Goal: Information Seeking & Learning: Find specific page/section

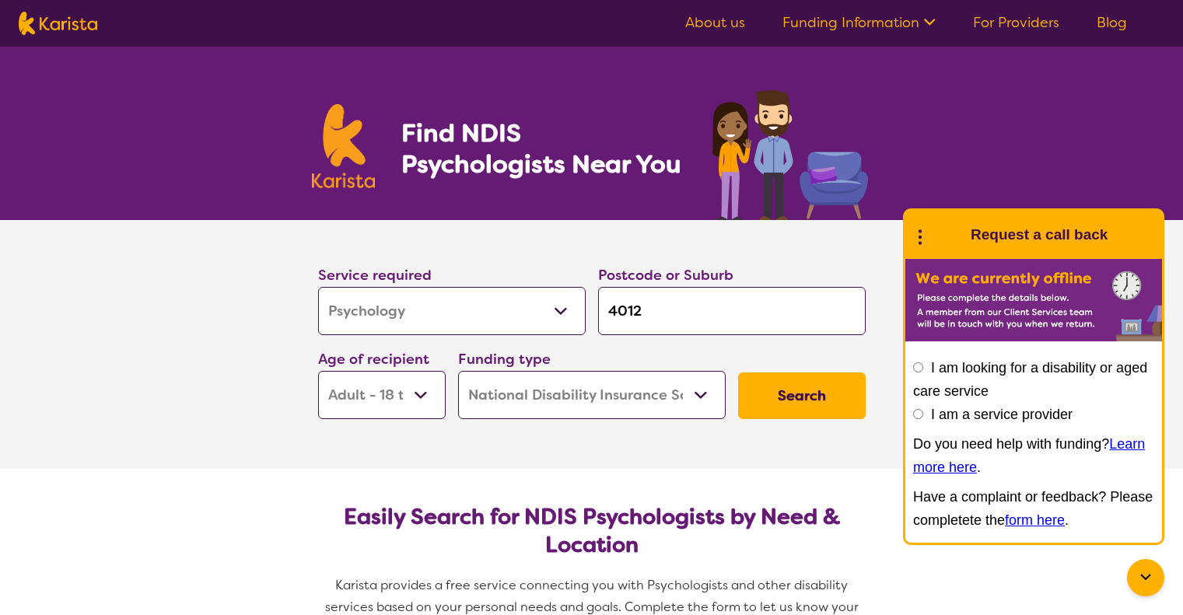
select select "Psychology"
select select "AD"
select select "NDIS"
select select "Psychology"
select select "AD"
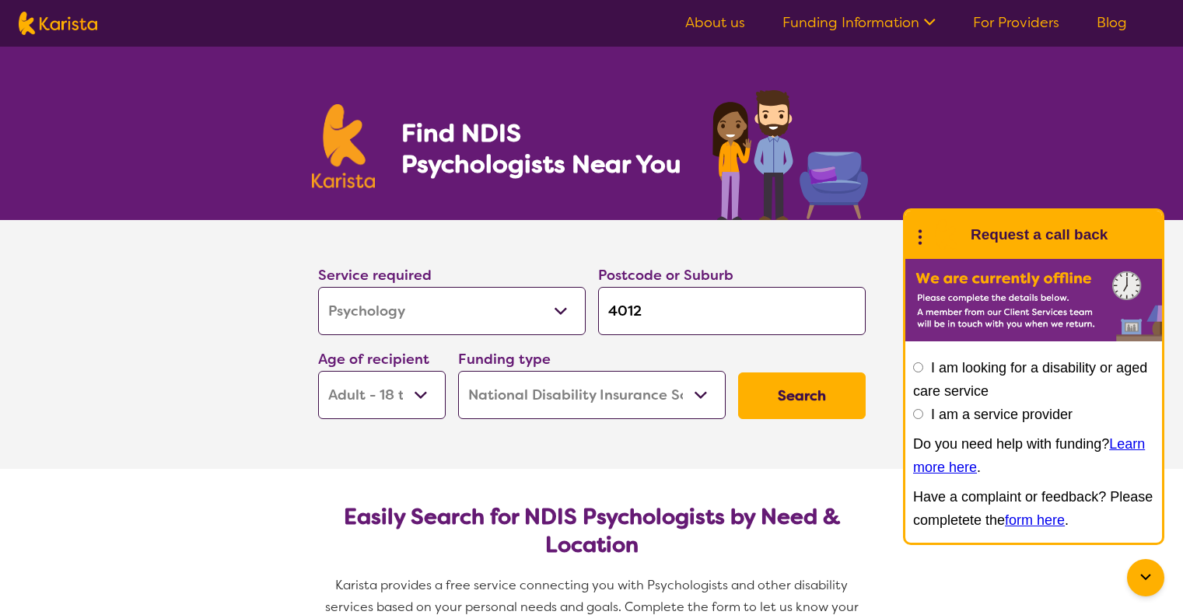
select select "NDIS"
click at [918, 414] on input "I am a service provider" at bounding box center [918, 414] width 10 height 10
radio input "true"
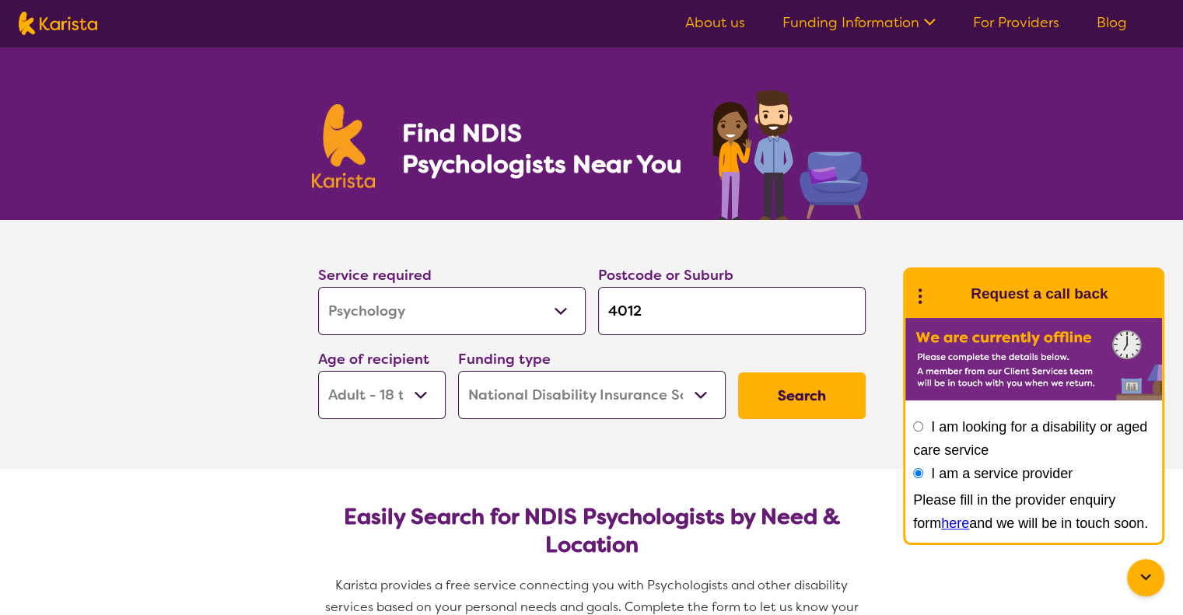
click at [664, 313] on input "4012" at bounding box center [732, 311] width 268 height 48
type input "401"
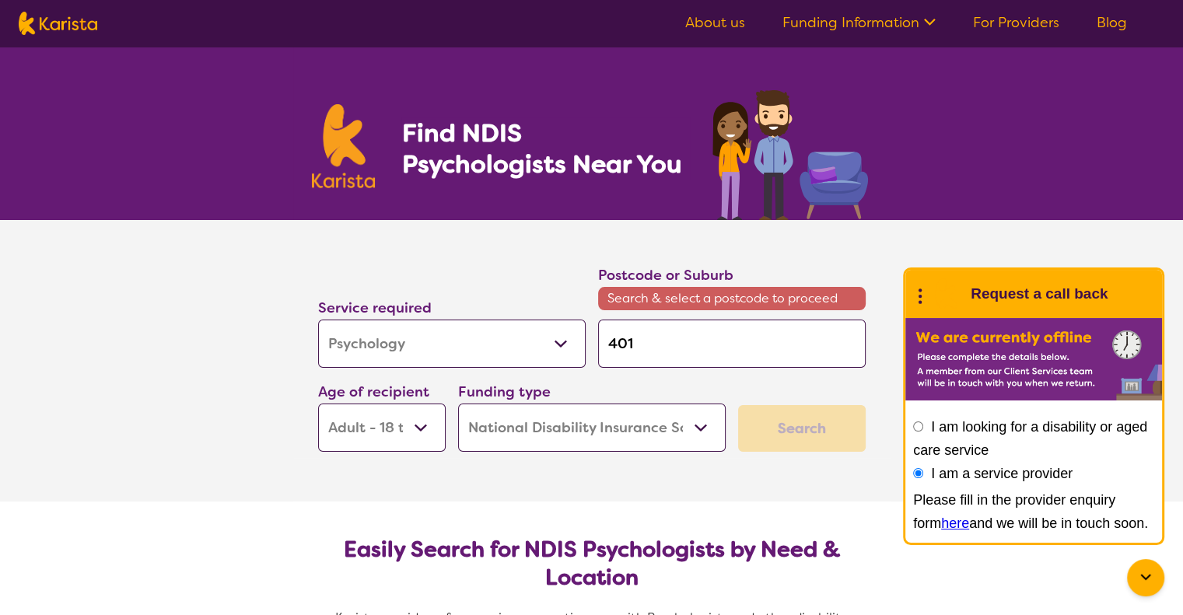
type input "40"
type input "4"
type input "41"
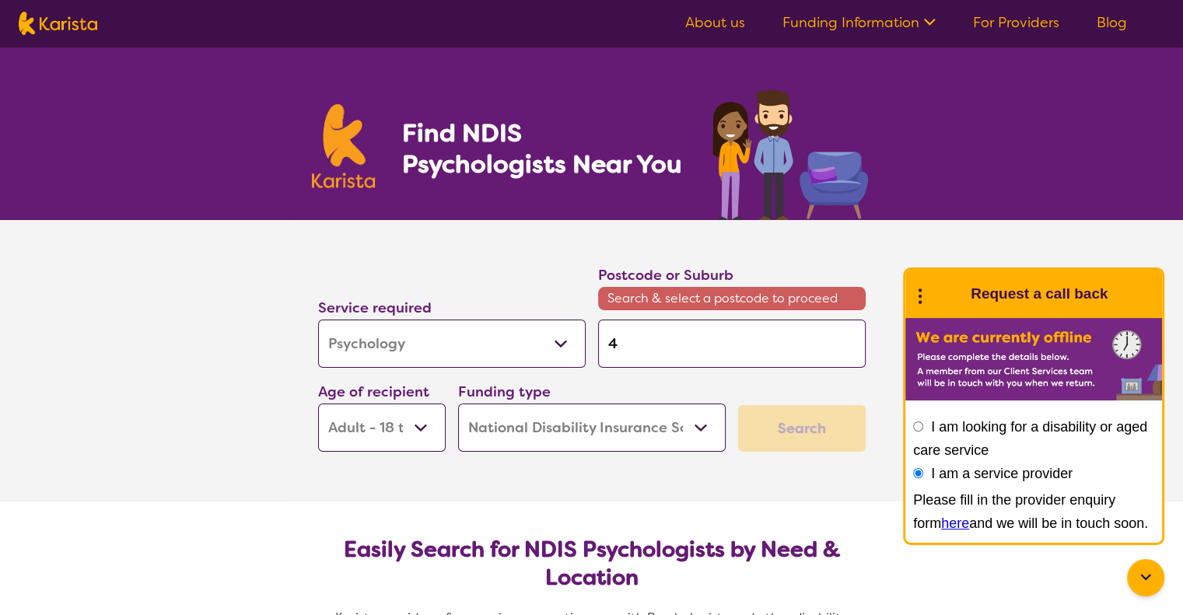
type input "41"
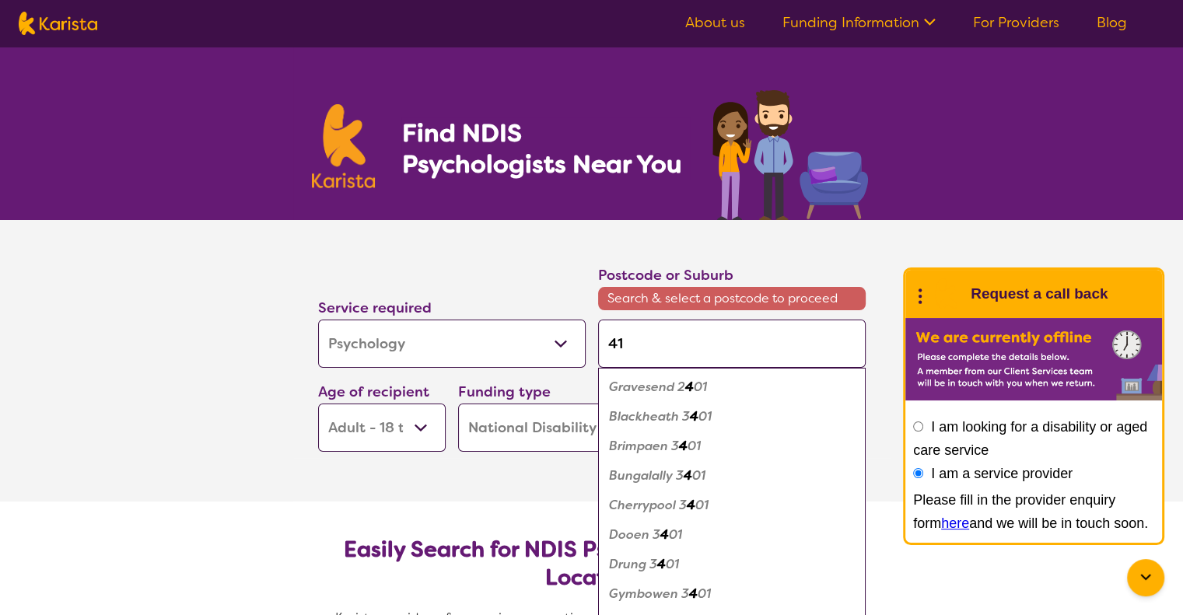
type input "410"
type input "4109"
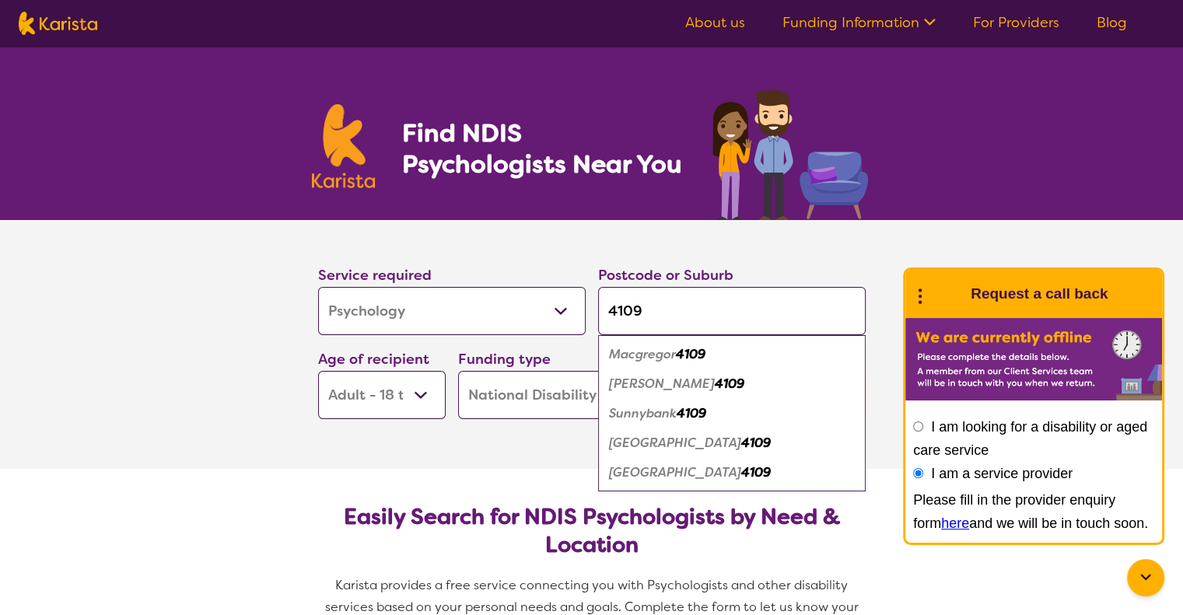
type input "4109"
click at [475, 265] on div "Service required Allied Health Assistant Assessment ([MEDICAL_DATA] or [MEDICAL…" at bounding box center [452, 300] width 268 height 72
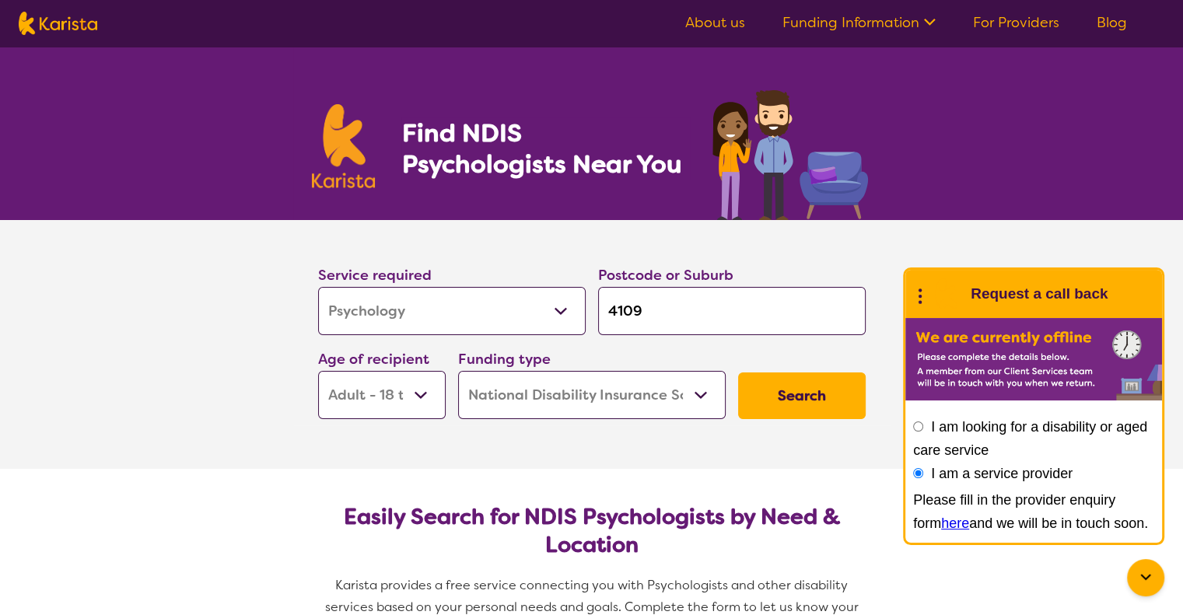
click at [824, 391] on button "Search" at bounding box center [802, 396] width 128 height 47
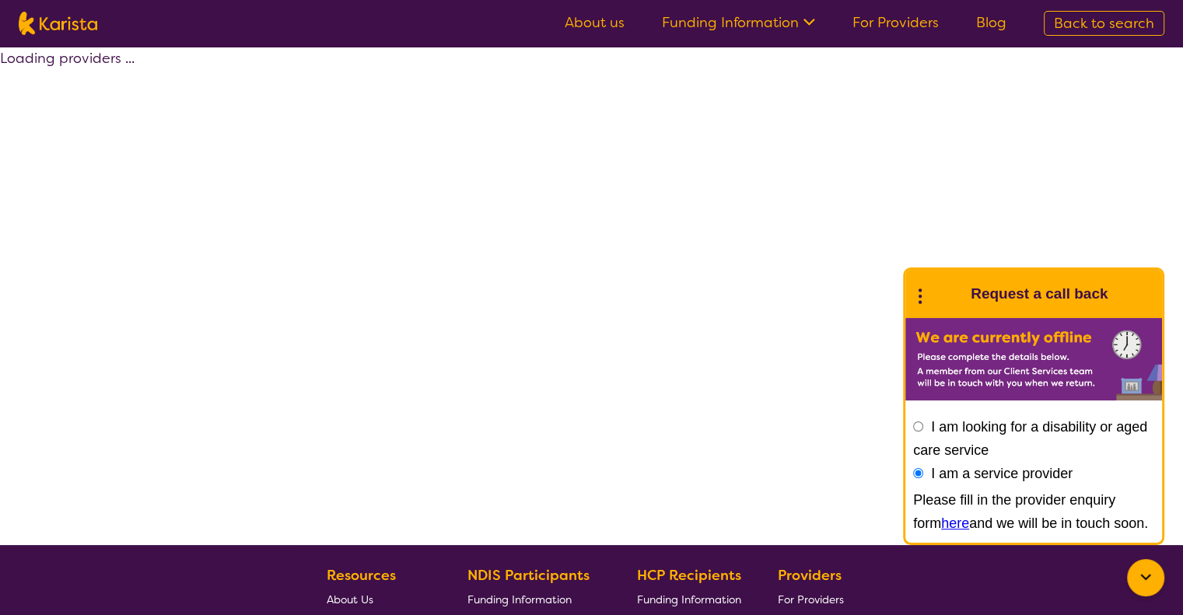
select select "by_score"
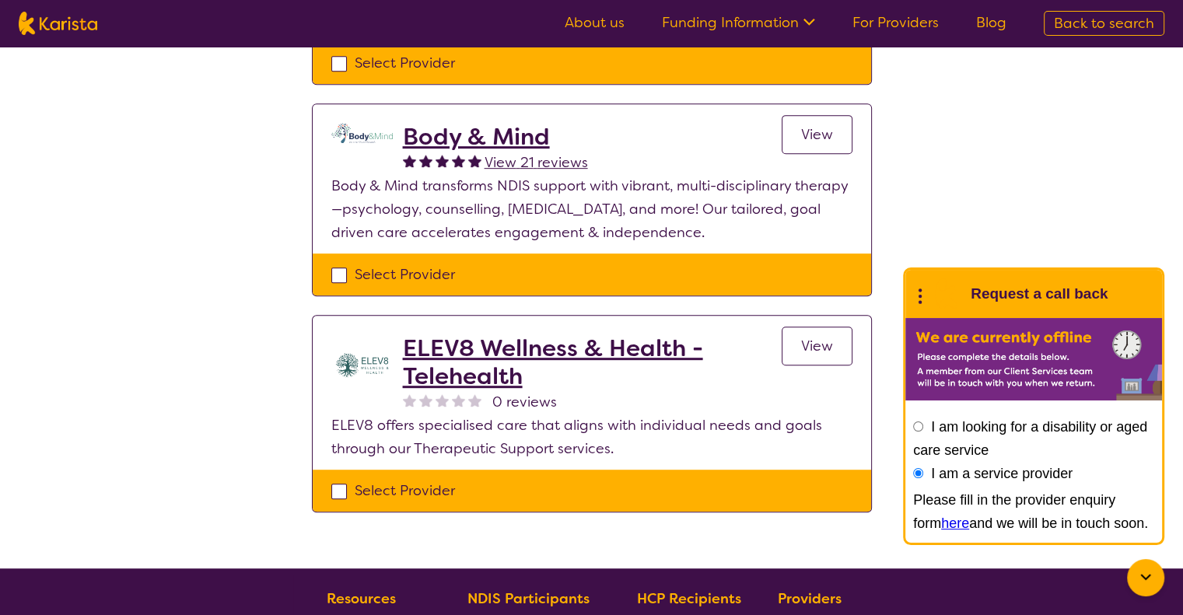
scroll to position [787, 0]
